Goal: Find specific page/section: Find specific page/section

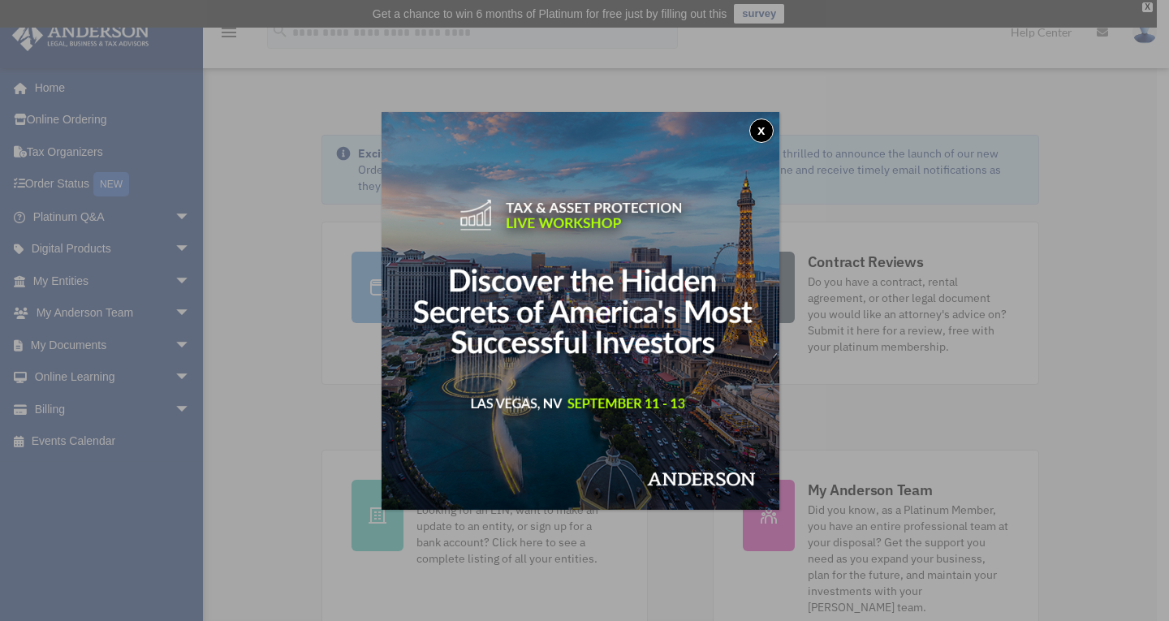
click at [762, 126] on button "x" at bounding box center [761, 131] width 24 height 24
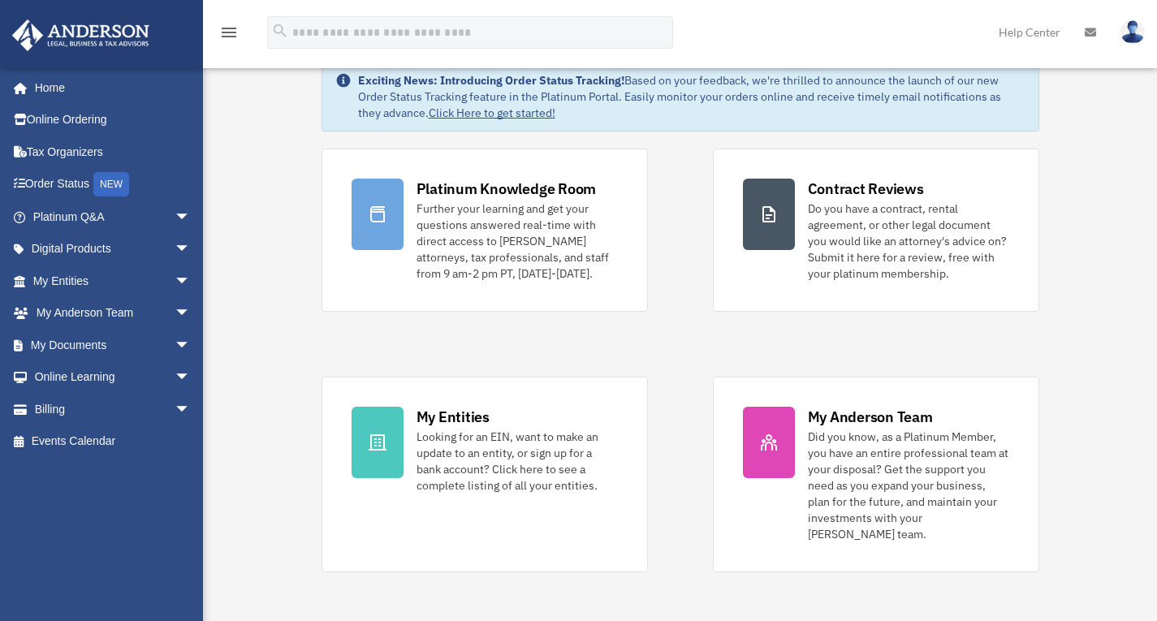
scroll to position [75, 0]
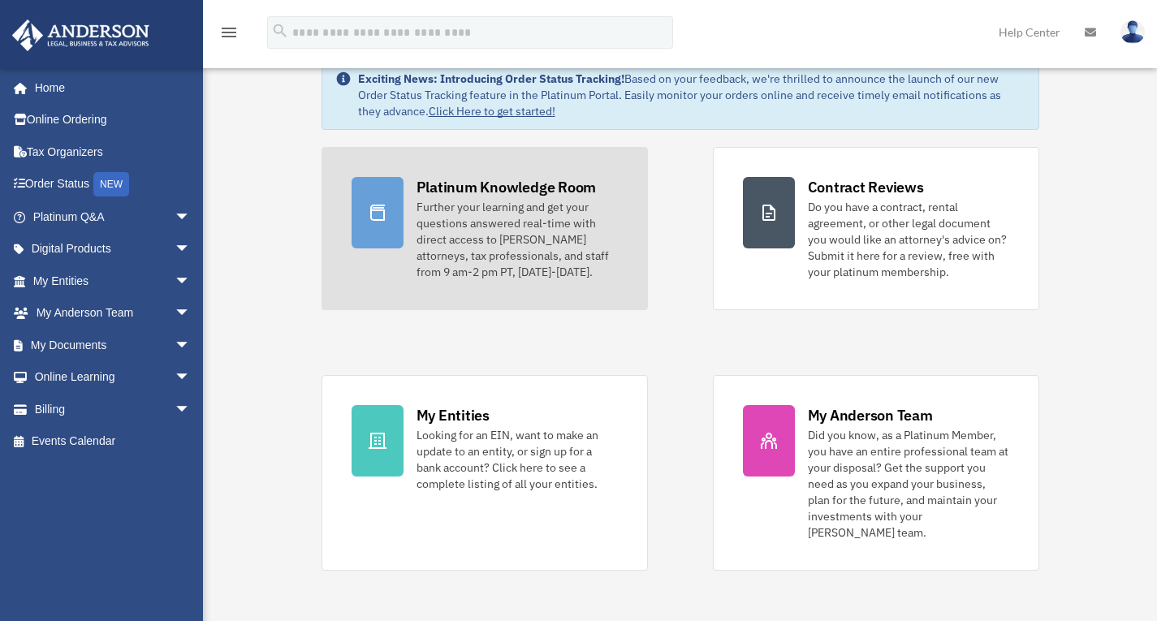
click at [532, 252] on div "Further your learning and get your questions answered real-time with direct acc…" at bounding box center [516, 239] width 201 height 81
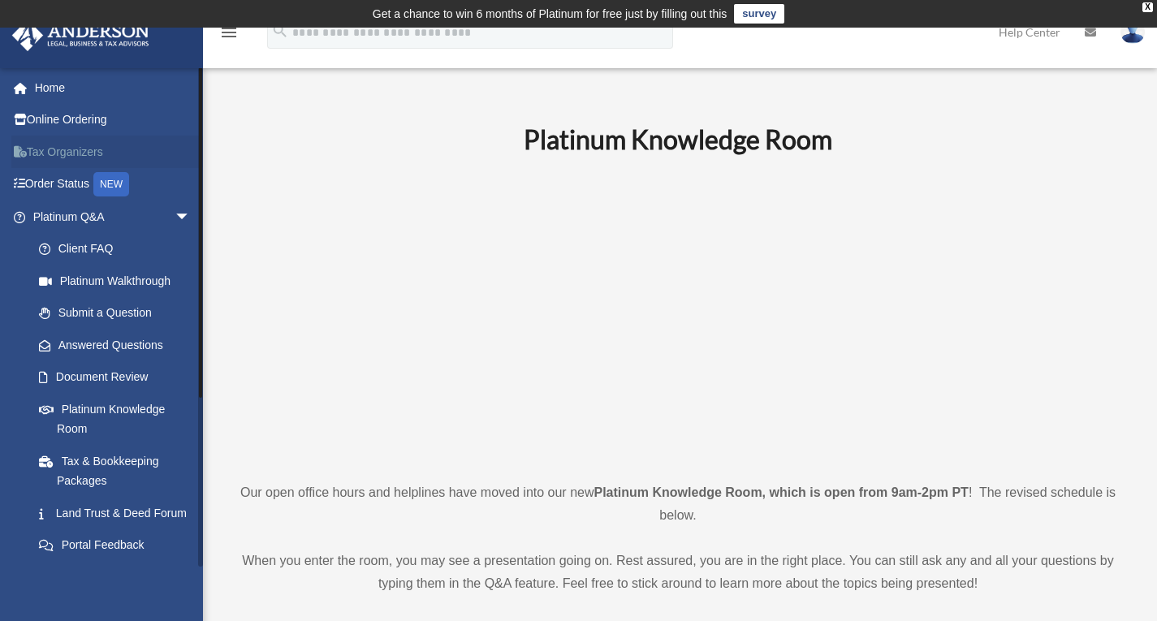
click at [71, 156] on link "Tax Organizers" at bounding box center [113, 152] width 204 height 32
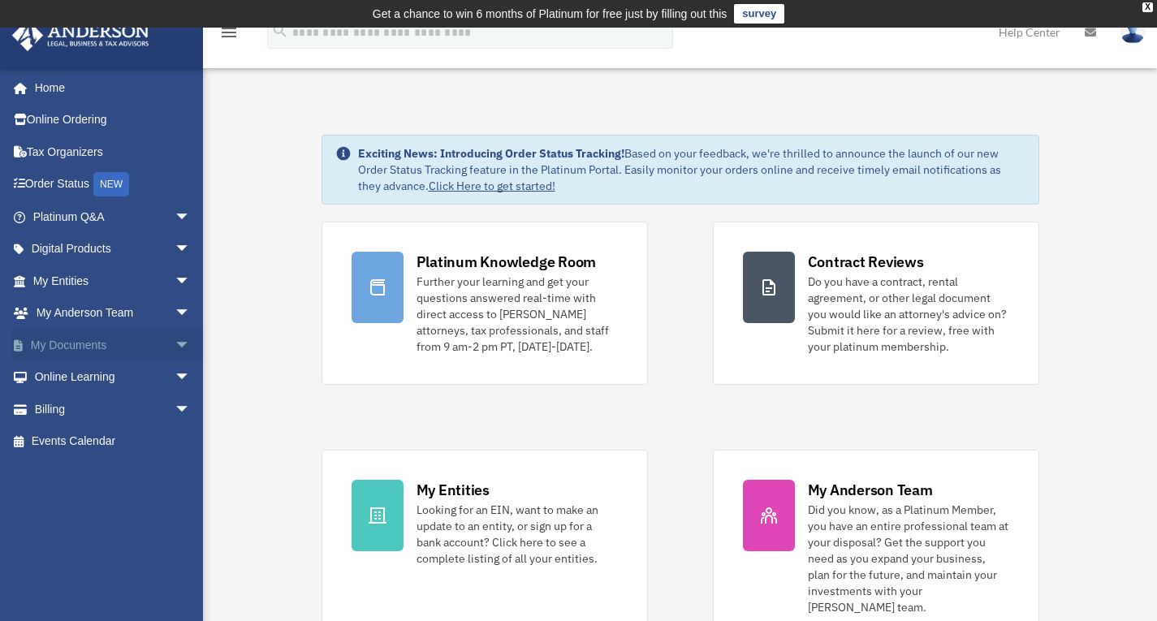
click at [175, 349] on span "arrow_drop_down" at bounding box center [191, 345] width 32 height 33
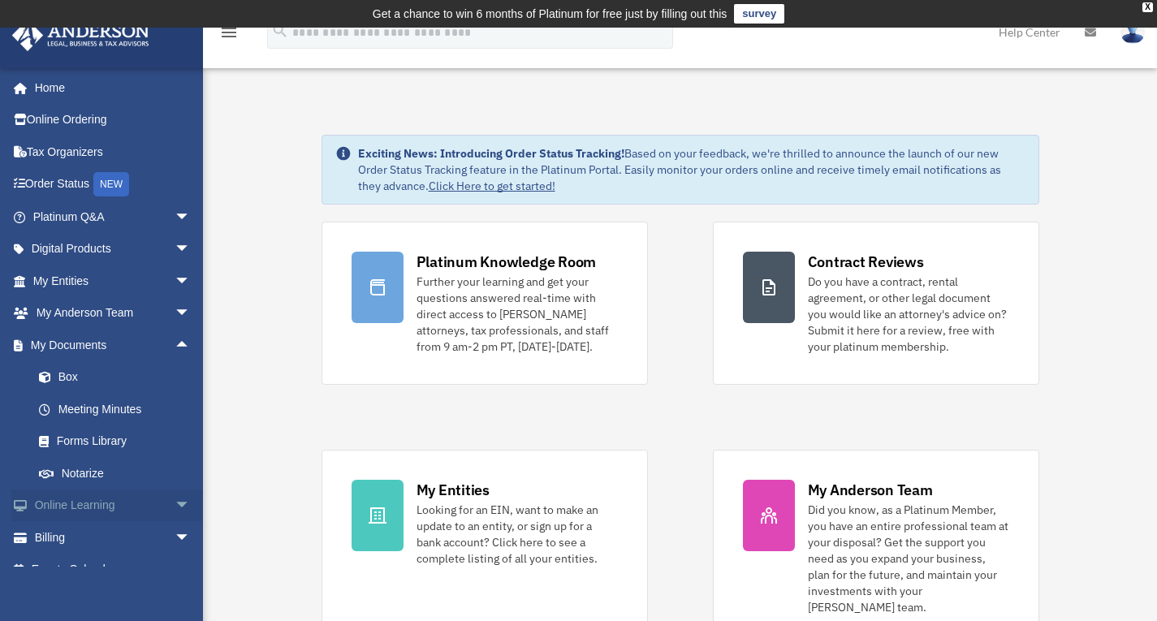
scroll to position [22, 0]
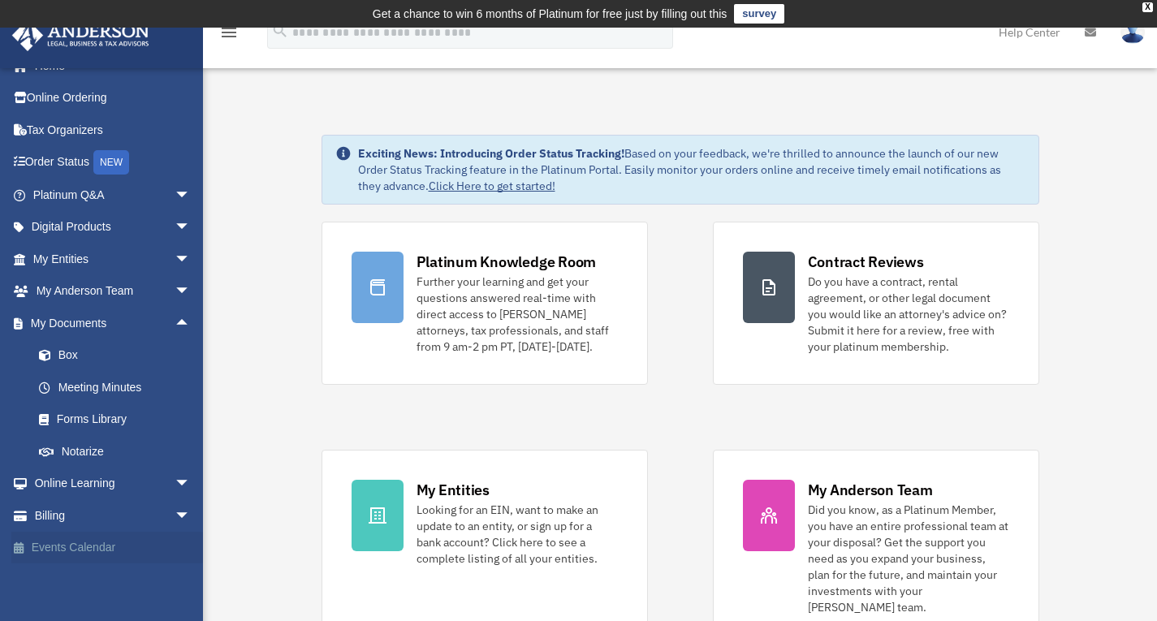
click at [134, 543] on link "Events Calendar" at bounding box center [113, 548] width 204 height 32
click at [75, 549] on link "Events Calendar" at bounding box center [113, 548] width 204 height 32
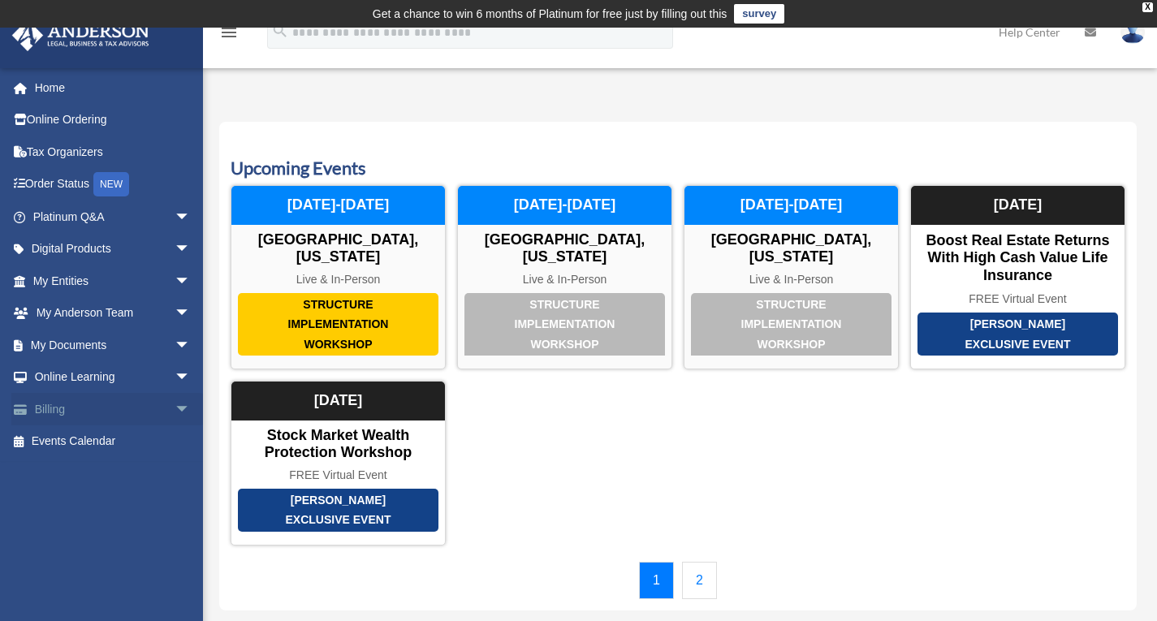
click at [175, 405] on span "arrow_drop_down" at bounding box center [191, 409] width 32 height 33
click at [101, 441] on link "$ Open Invoices" at bounding box center [119, 441] width 192 height 33
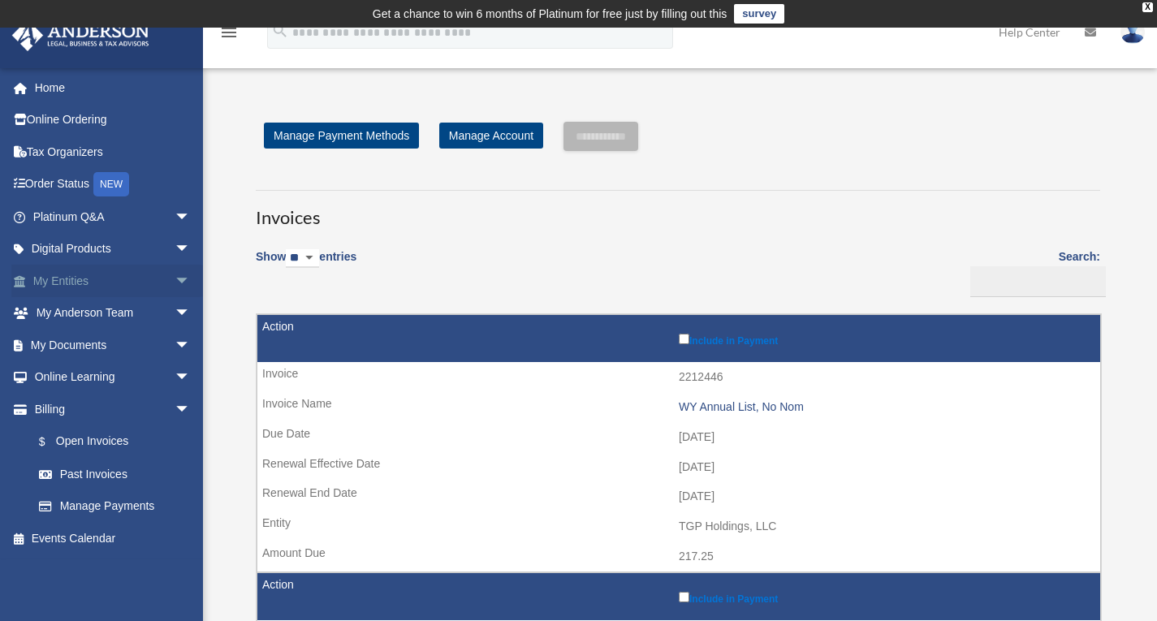
click at [175, 285] on span "arrow_drop_down" at bounding box center [191, 281] width 32 height 33
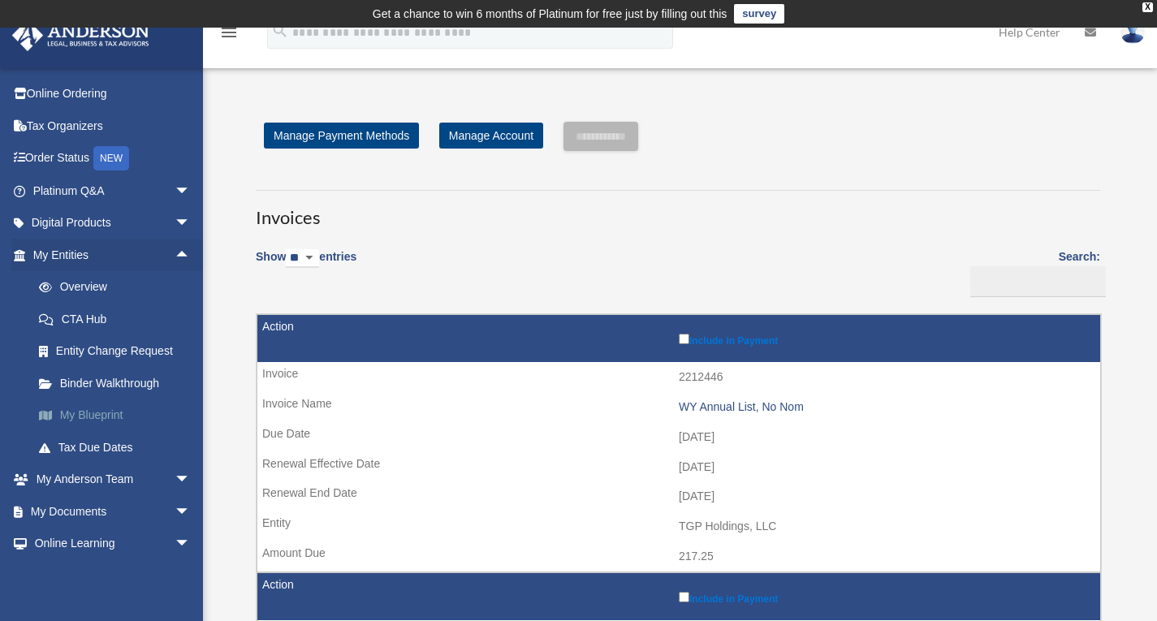
scroll to position [46, 0]
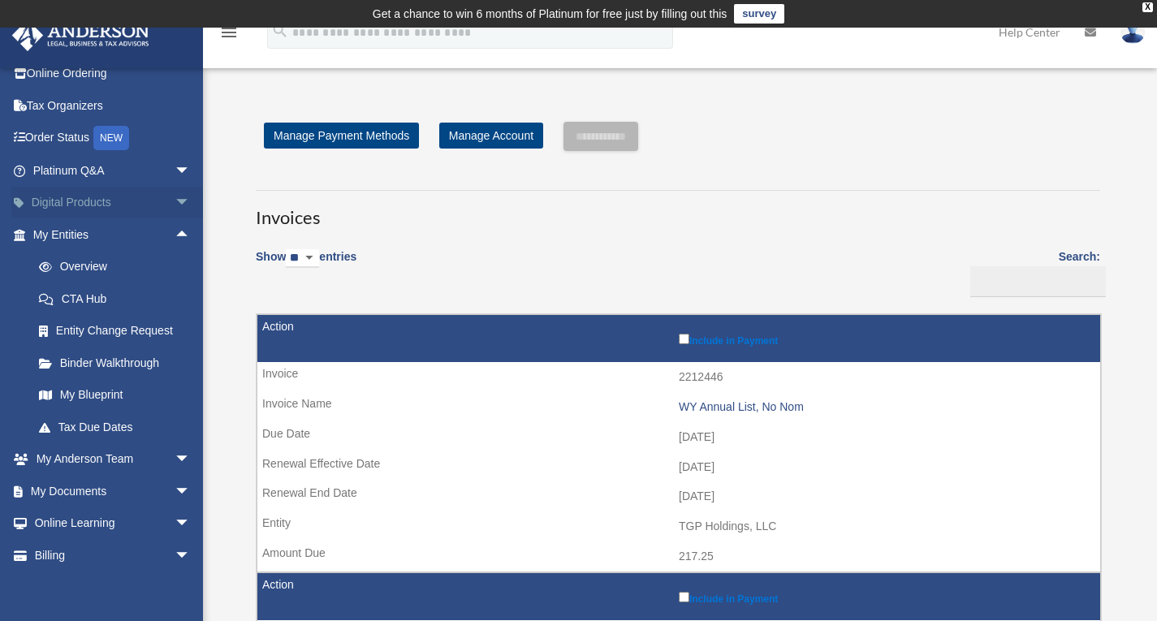
click at [175, 209] on span "arrow_drop_down" at bounding box center [191, 203] width 32 height 33
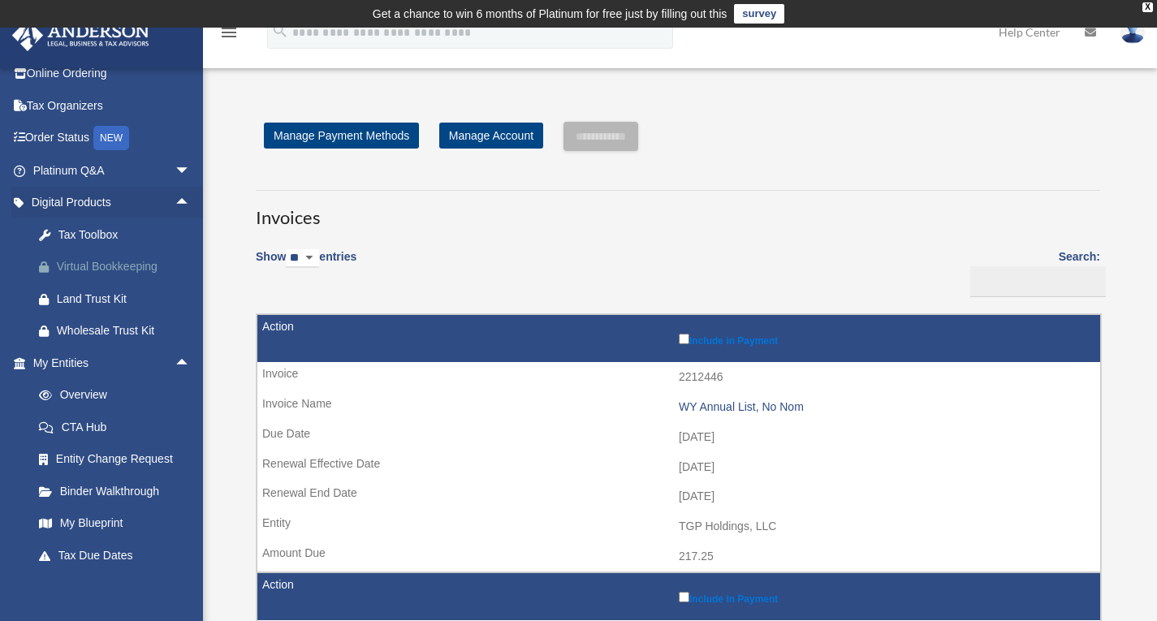
click at [102, 267] on div "Virtual Bookkeeping" at bounding box center [126, 266] width 138 height 20
